Goal: Book appointment/travel/reservation

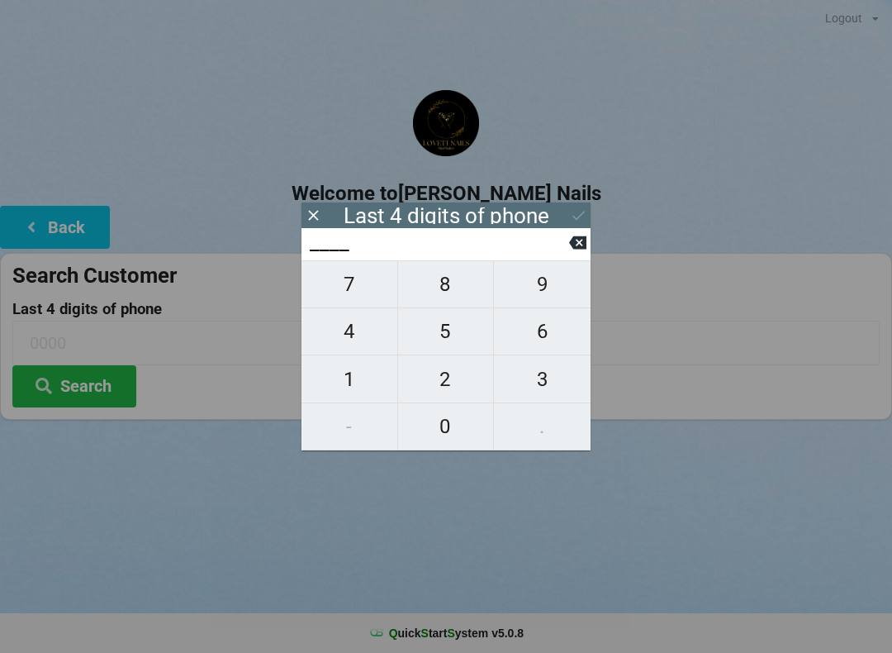
click at [347, 300] on span "7" at bounding box center [349, 284] width 96 height 35
type input "7___"
click at [452, 433] on span "0" at bounding box center [446, 426] width 96 height 35
type input "70__"
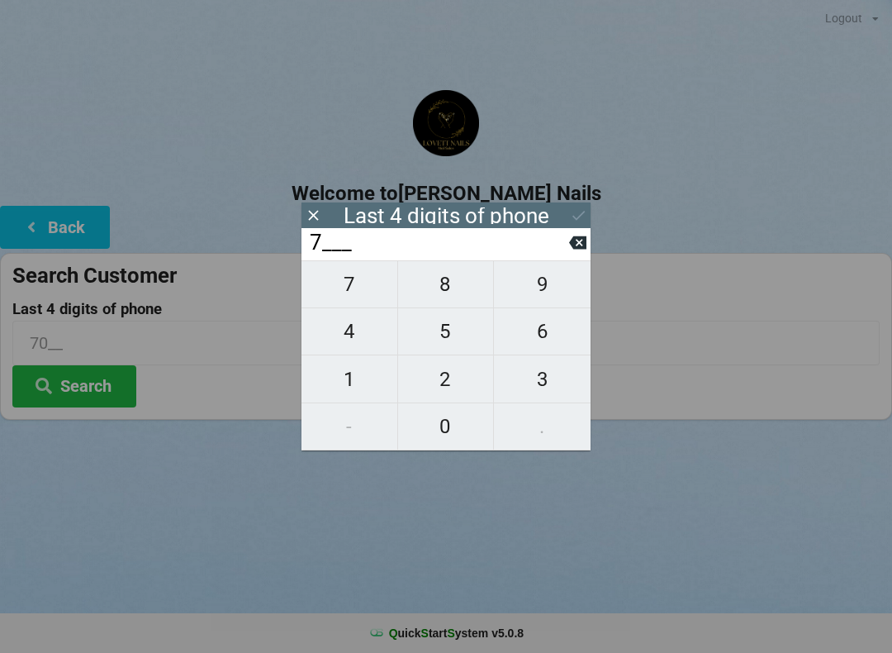
type input "70__"
click at [555, 343] on span "6" at bounding box center [542, 331] width 97 height 35
type input "706_"
click at [440, 431] on span "0" at bounding box center [446, 426] width 96 height 35
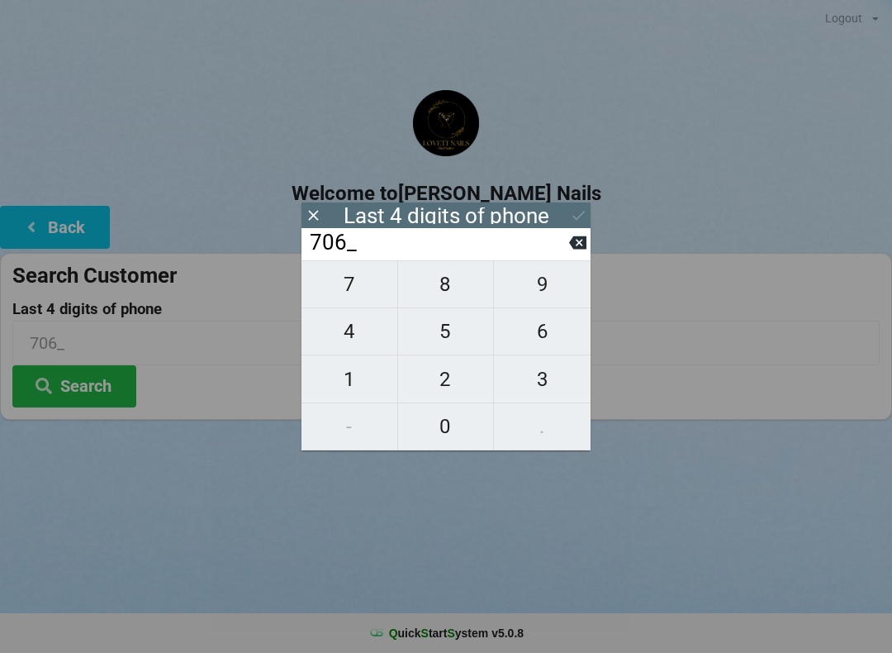
type input "7060"
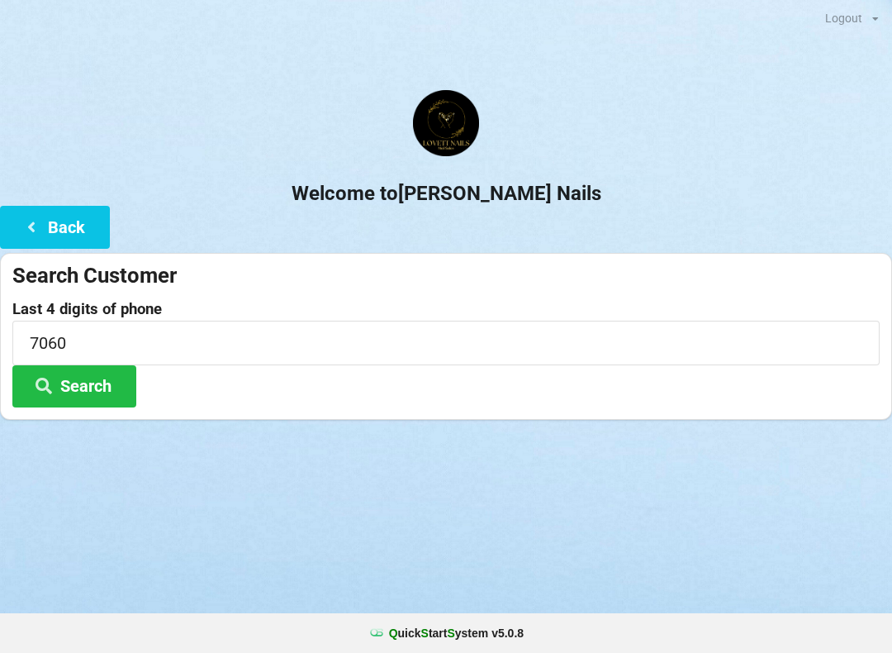
click at [107, 396] on button "Search" at bounding box center [74, 386] width 124 height 42
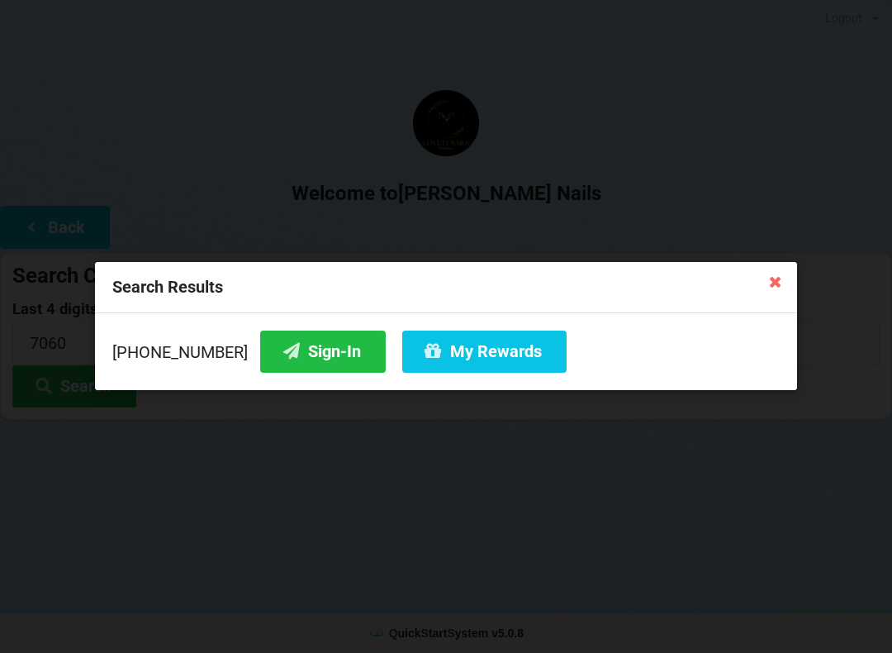
click at [290, 362] on button "Sign-In" at bounding box center [323, 351] width 126 height 42
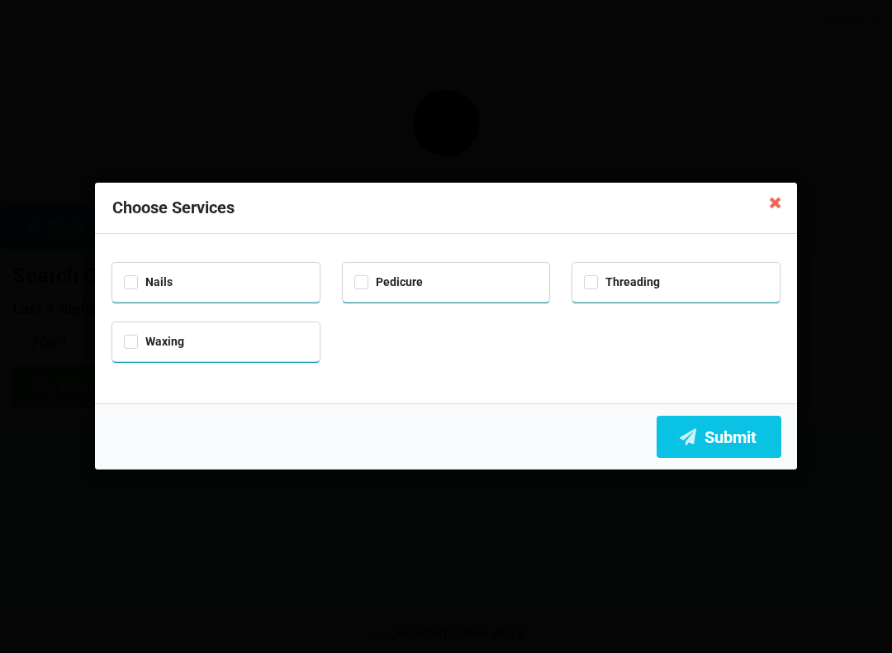
click at [159, 287] on div "Nails" at bounding box center [216, 280] width 184 height 19
checkbox input "true"
click at [421, 286] on label "Pedicure" at bounding box center [388, 282] width 69 height 14
checkbox input "true"
click at [727, 449] on button "Submit" at bounding box center [719, 436] width 125 height 42
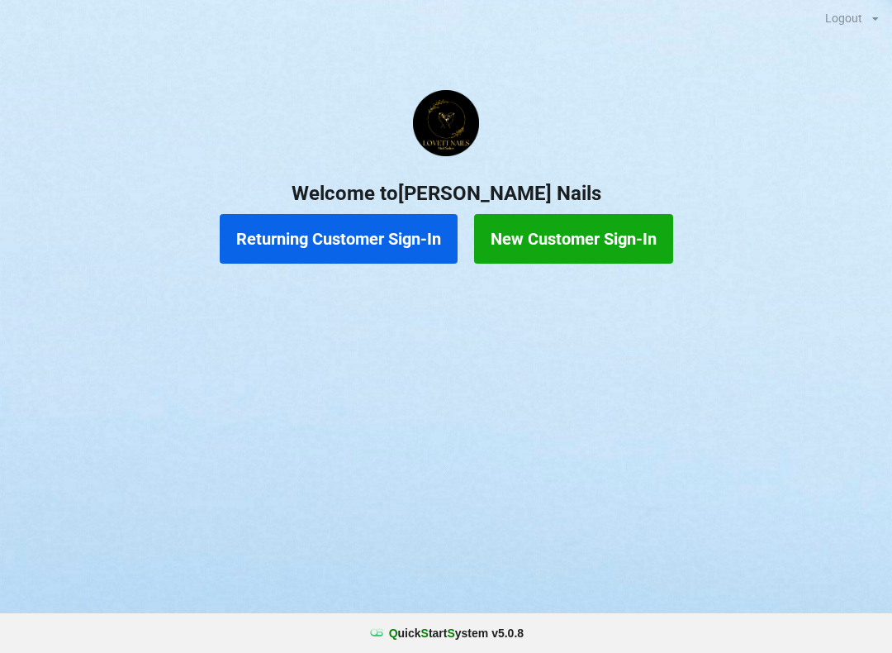
click at [327, 218] on button "Returning Customer Sign-In" at bounding box center [339, 239] width 238 height 50
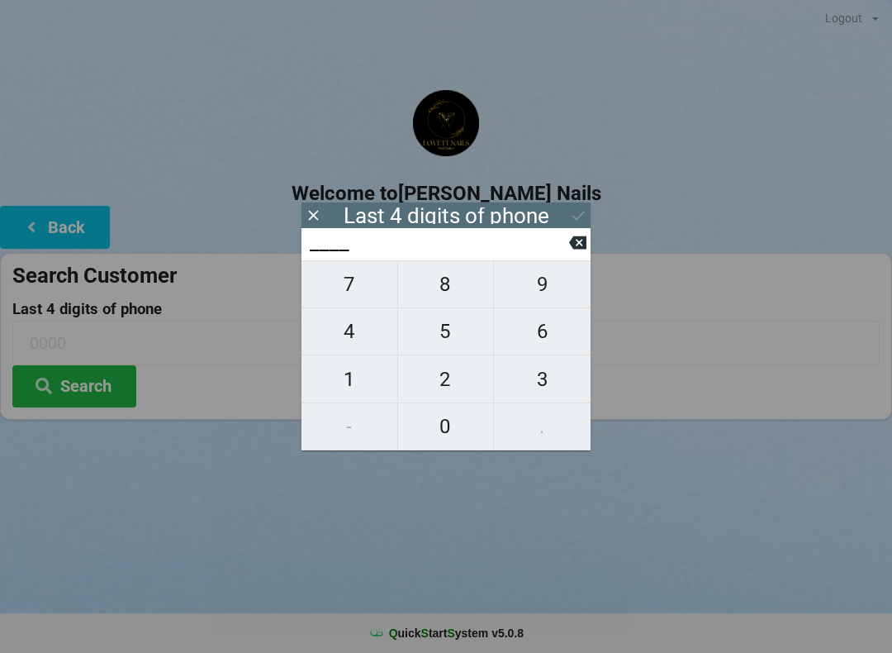
click at [544, 378] on span "3" at bounding box center [542, 379] width 97 height 35
type input "3___"
click at [545, 337] on span "6" at bounding box center [542, 331] width 97 height 35
type input "36__"
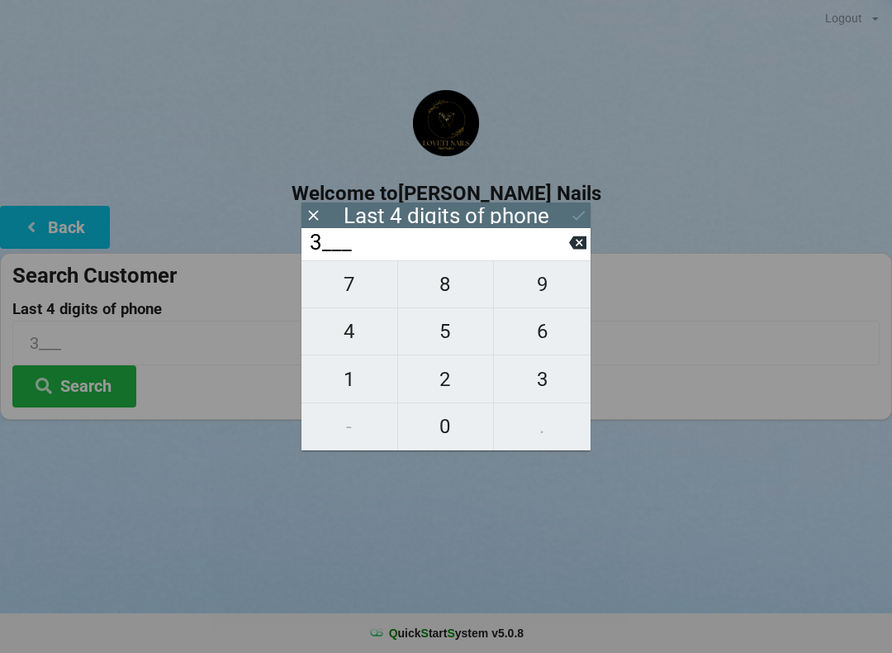
type input "36__"
click at [544, 386] on span "3" at bounding box center [542, 379] width 97 height 35
type input "363_"
click at [546, 343] on span "6" at bounding box center [542, 331] width 97 height 35
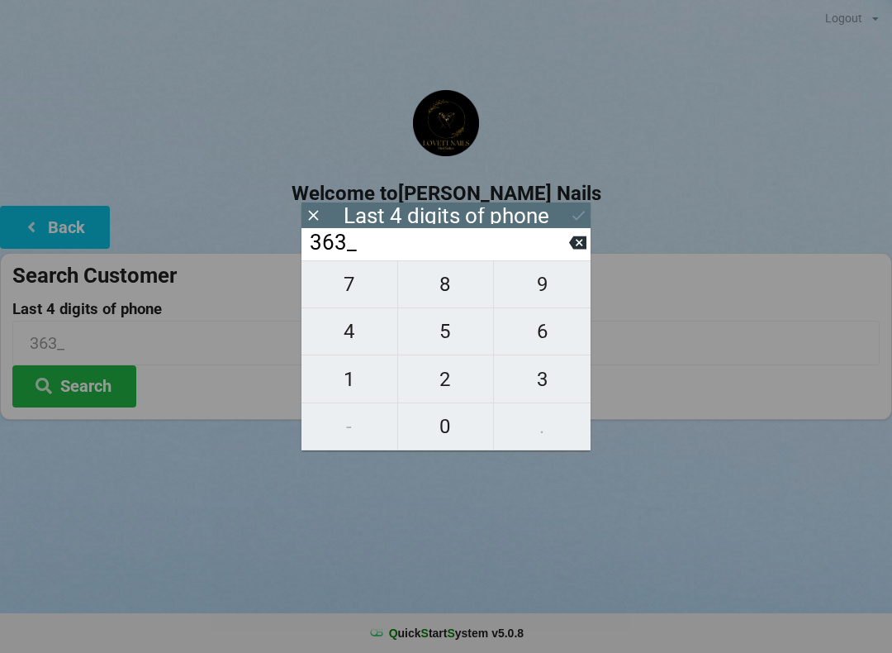
type input "3636"
click at [572, 211] on icon at bounding box center [578, 214] width 17 height 17
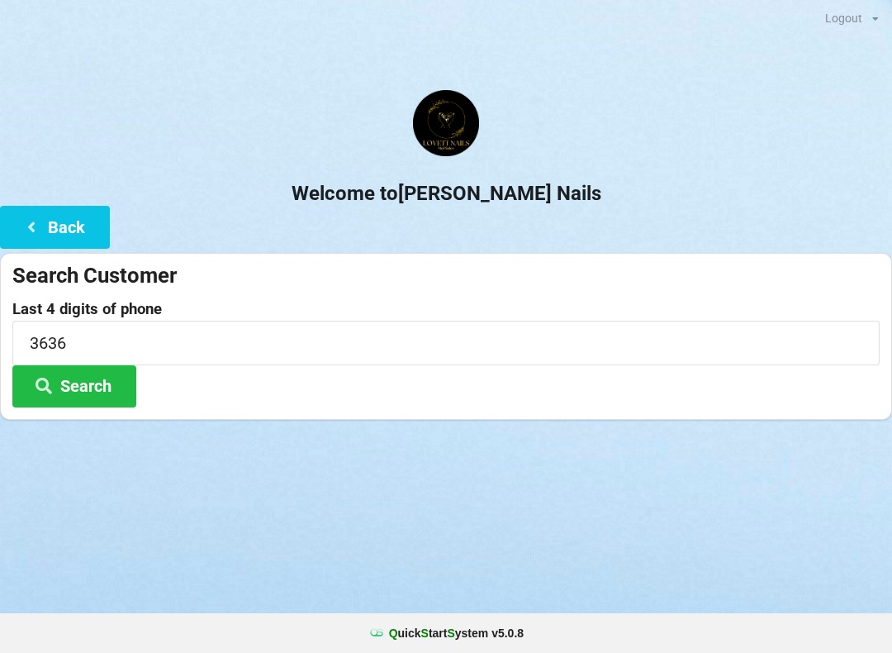
click at [102, 382] on button "Search" at bounding box center [74, 386] width 124 height 42
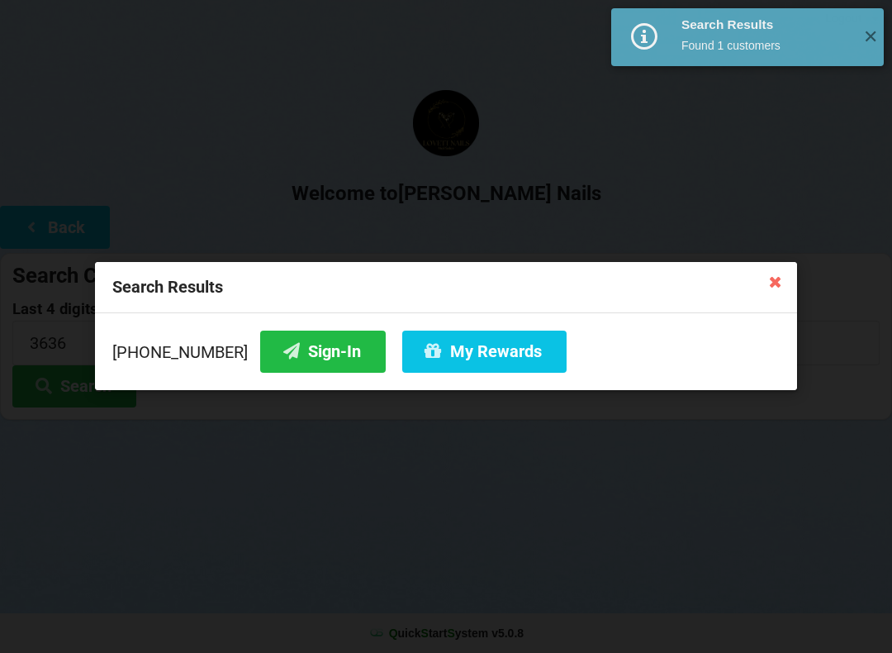
click at [465, 352] on button "My Rewards" at bounding box center [484, 351] width 164 height 42
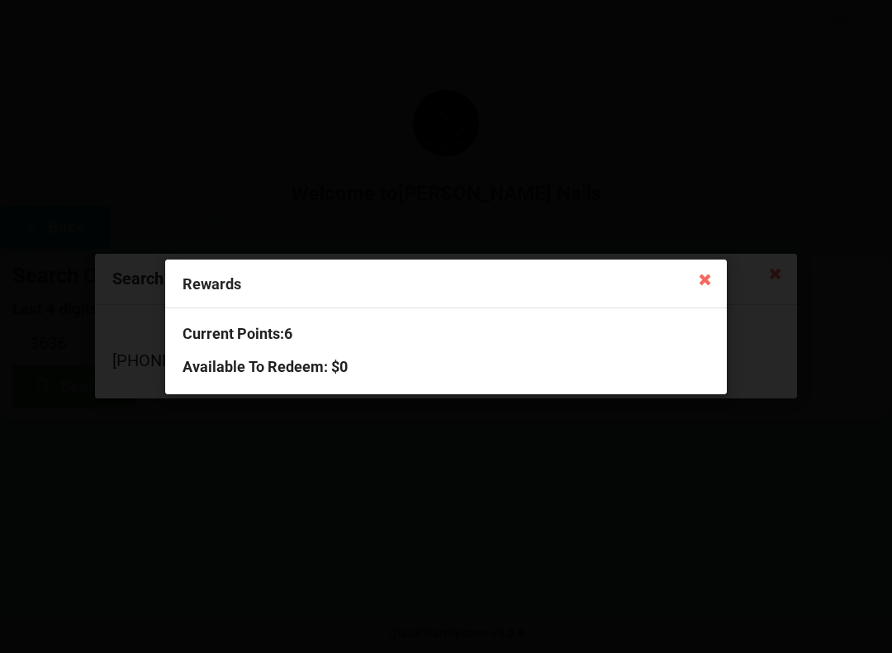
click at [716, 283] on icon at bounding box center [705, 278] width 26 height 26
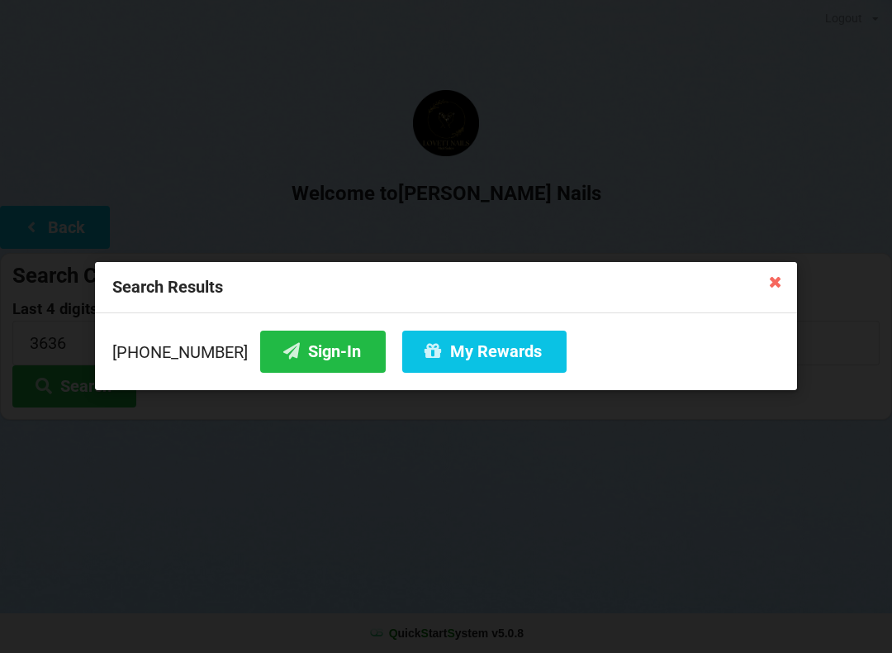
click at [765, 292] on icon at bounding box center [775, 281] width 26 height 26
